Goal: Obtain resource: Download file/media

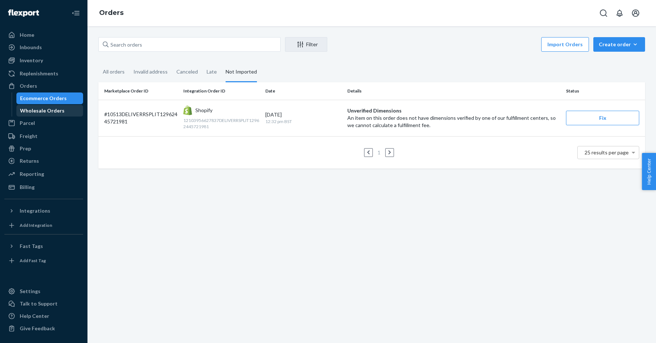
click at [53, 113] on div "Wholesale Orders" at bounding box center [42, 110] width 44 height 7
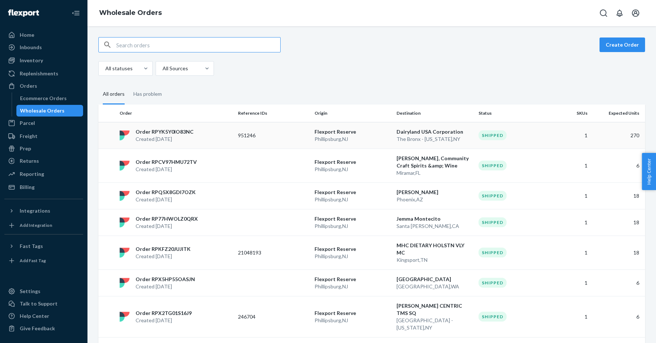
click at [347, 130] on p "Flexport Reserve" at bounding box center [353, 131] width 76 height 7
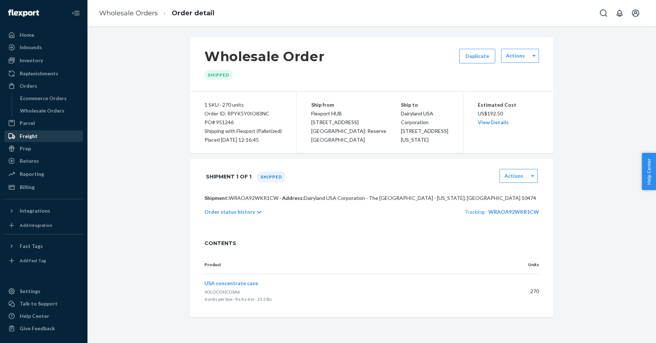
click at [44, 134] on div "Freight" at bounding box center [43, 136] width 77 height 10
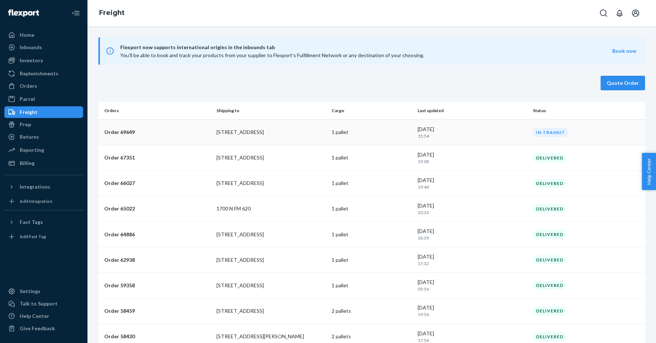
click at [520, 127] on div "[DATE] 15:54" at bounding box center [472, 132] width 109 height 13
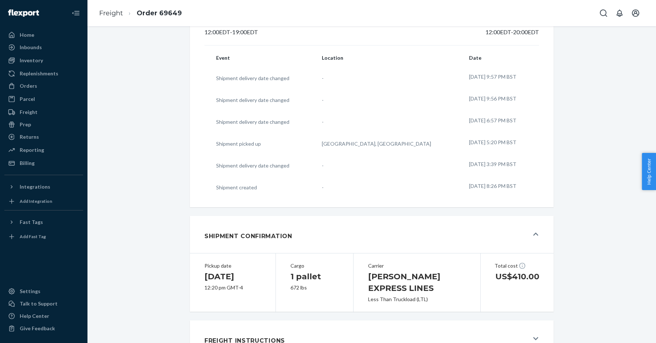
scroll to position [277, 0]
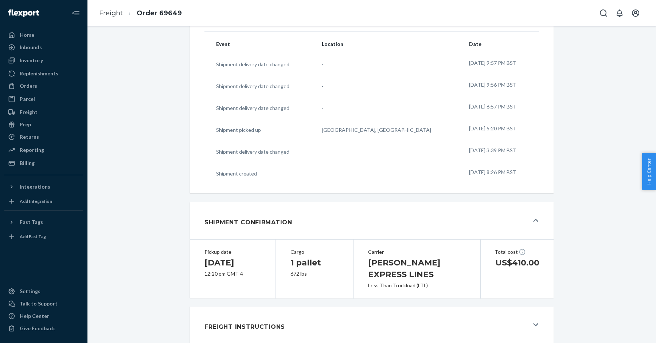
click at [356, 318] on div "Freight Instructions" at bounding box center [366, 326] width 324 height 20
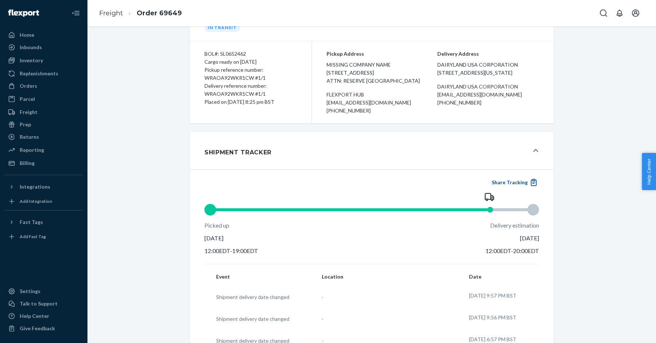
scroll to position [0, 0]
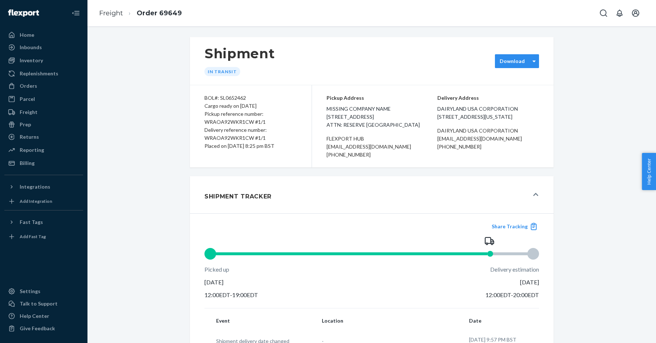
click at [521, 61] on div "Download" at bounding box center [512, 61] width 25 height 7
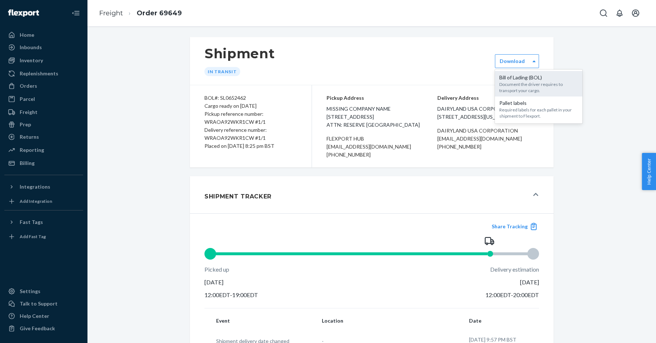
click at [519, 91] on div "Document the driver requires to transport your cargo." at bounding box center [538, 87] width 79 height 12
click at [233, 97] on div "BOL#: SL0652462" at bounding box center [250, 98] width 93 height 8
copy div "SL0652462"
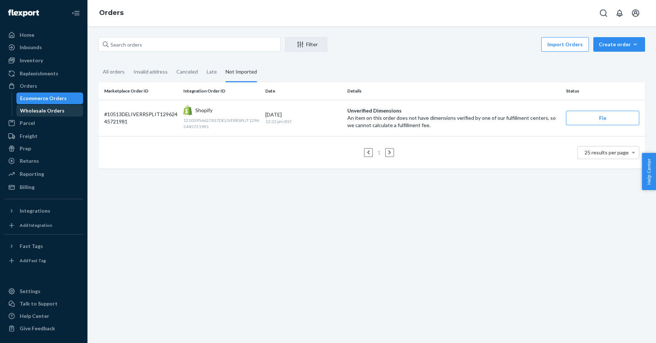
click at [48, 108] on div "Wholesale Orders" at bounding box center [42, 110] width 44 height 7
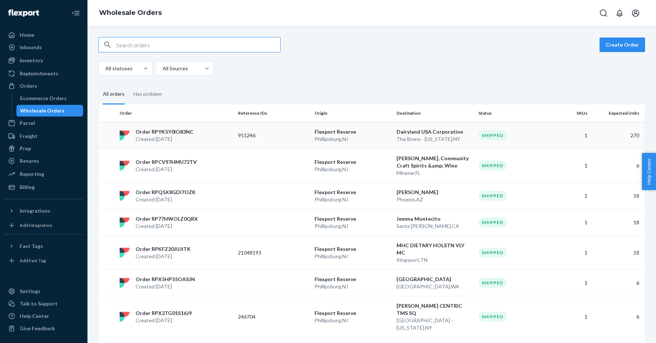
click at [376, 136] on p "Phillipsburg , NJ" at bounding box center [353, 139] width 76 height 7
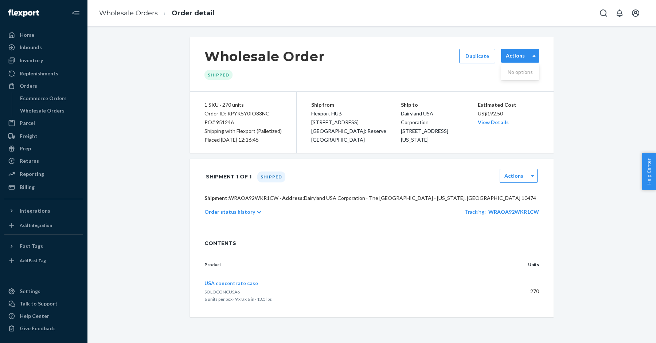
click at [517, 58] on label "Actions" at bounding box center [515, 55] width 19 height 7
click at [524, 176] on div "Actions" at bounding box center [514, 175] width 28 height 7
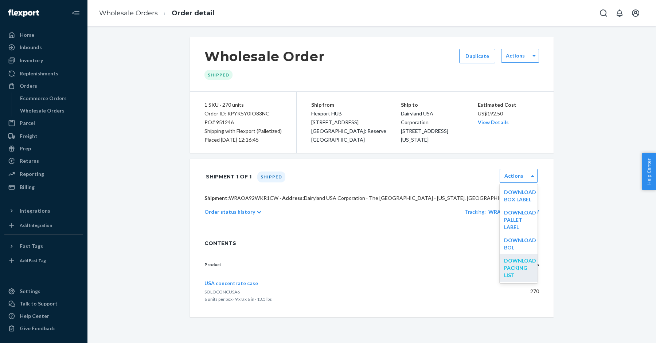
click at [523, 269] on link "Download Packing List" at bounding box center [520, 268] width 32 height 21
